Goal: Information Seeking & Learning: Learn about a topic

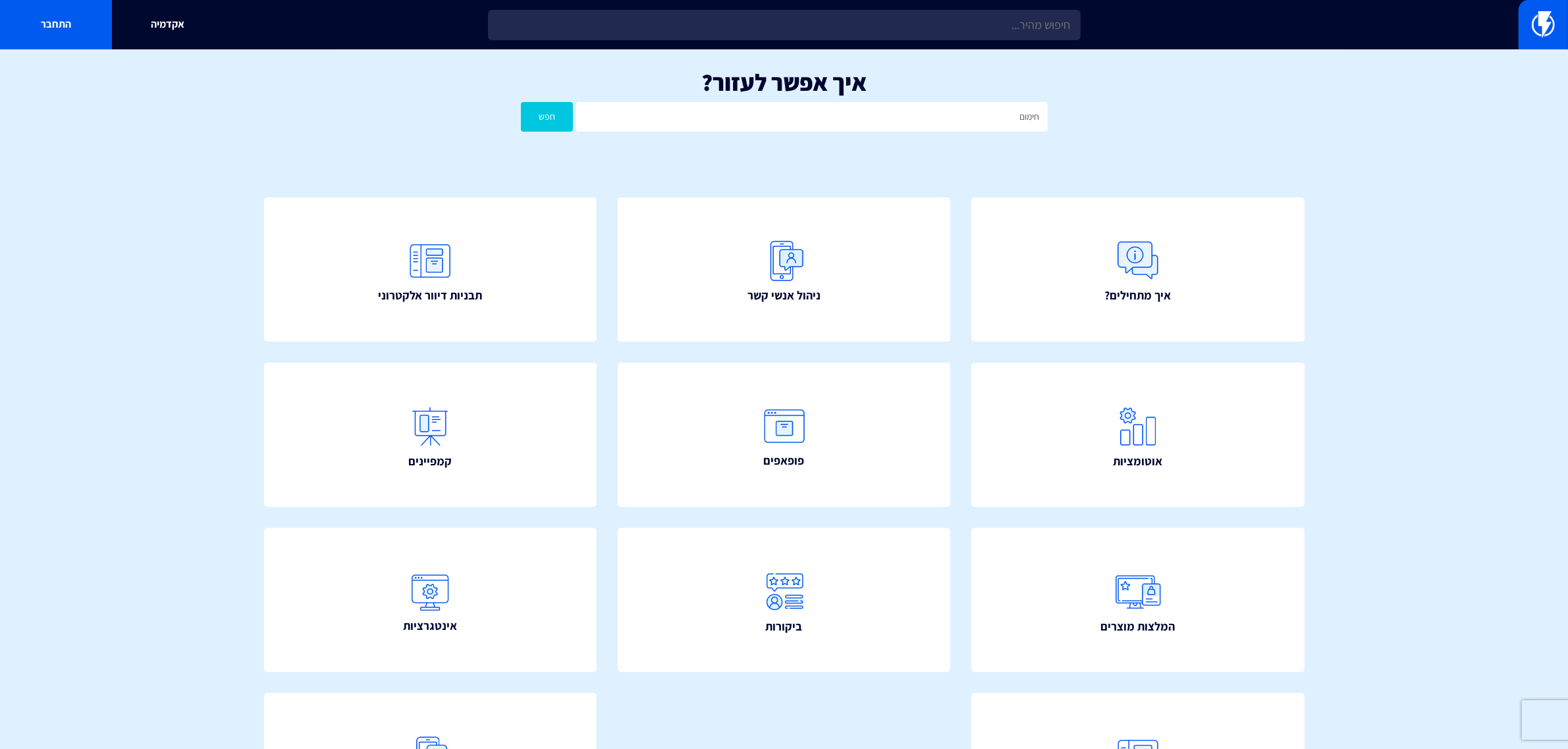
type input "חימום"
click at [521, 102] on button "חפש" at bounding box center [547, 116] width 53 height 29
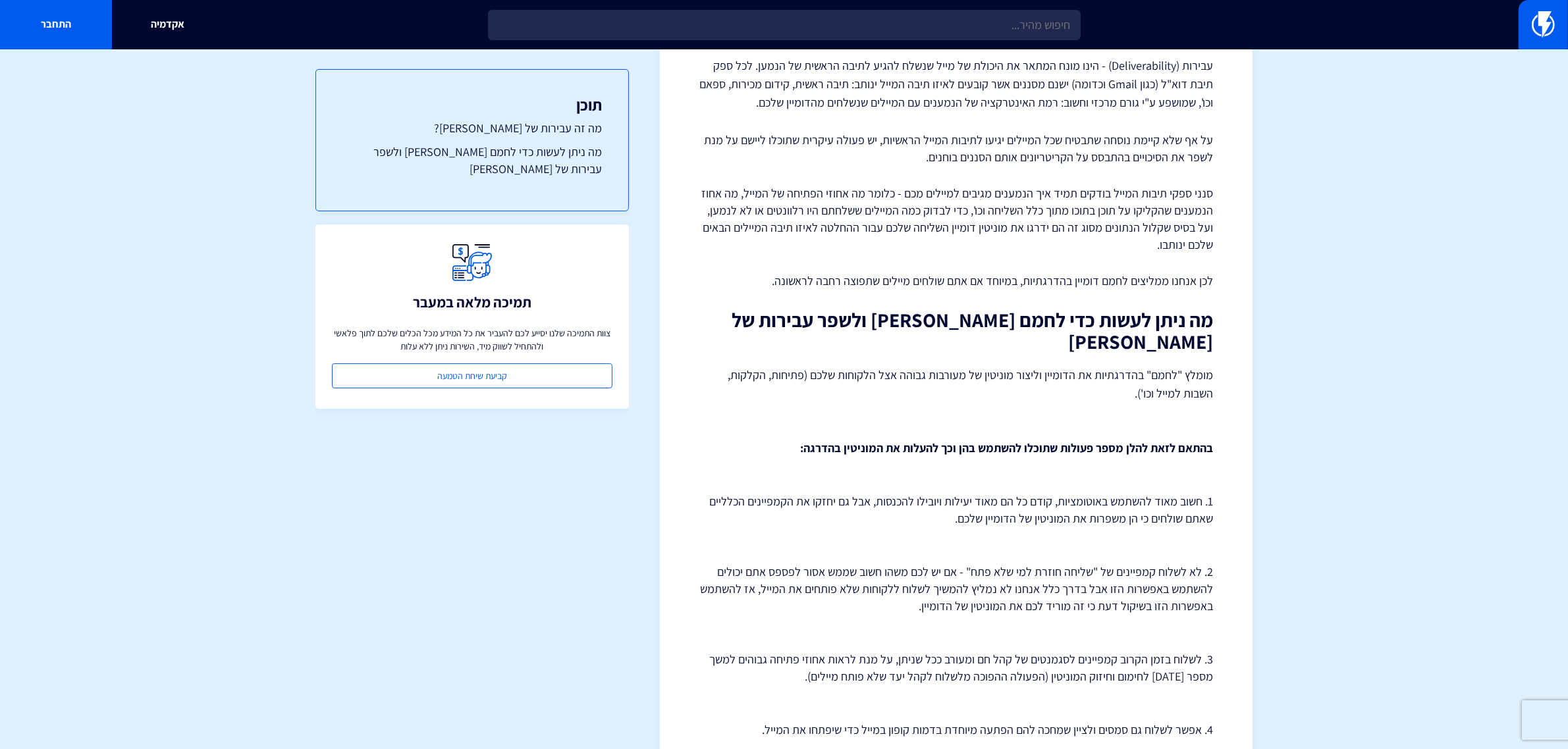
scroll to position [165, 0]
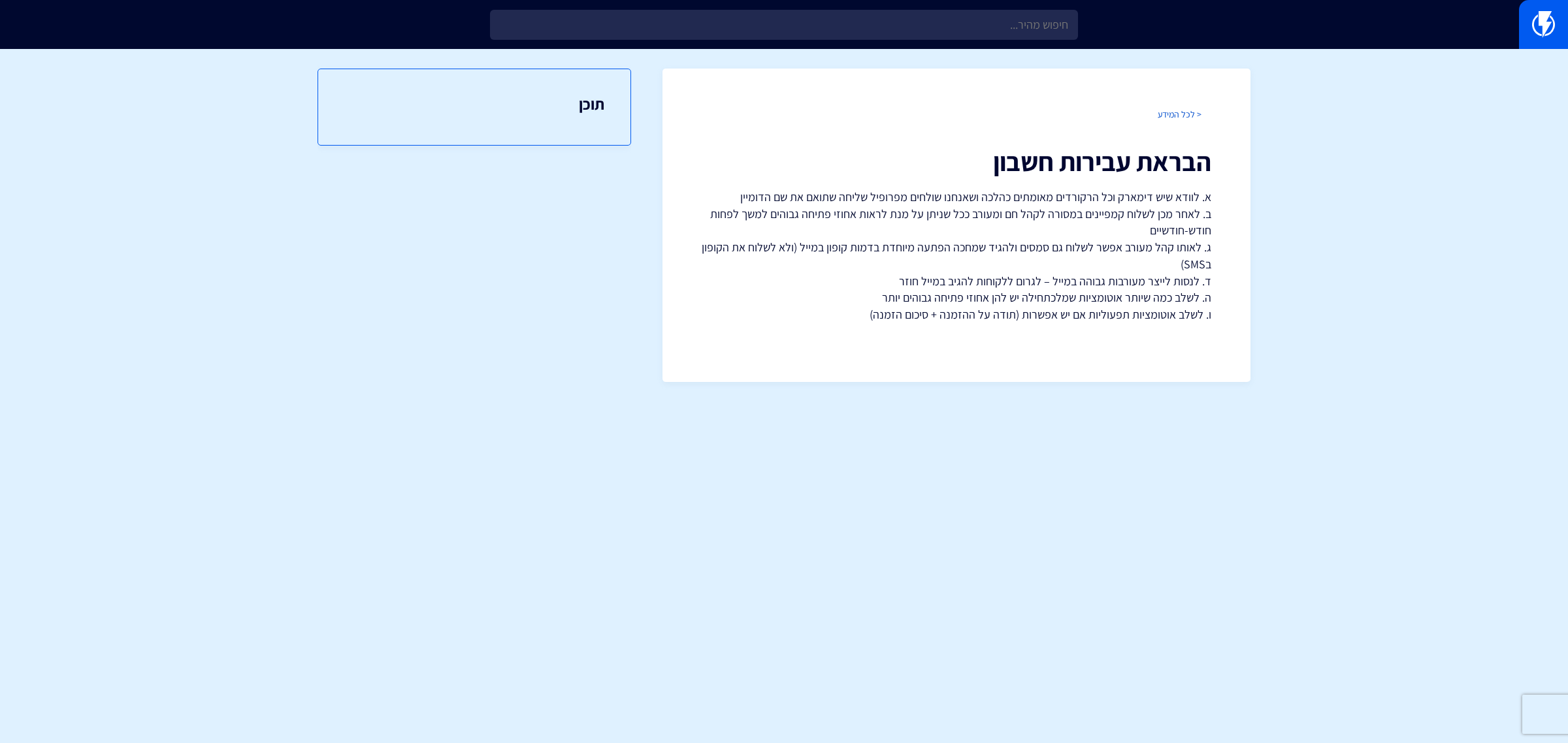
click at [1183, 118] on link "< לכל המידע" at bounding box center [1180, 114] width 44 height 12
